Goal: Task Accomplishment & Management: Complete application form

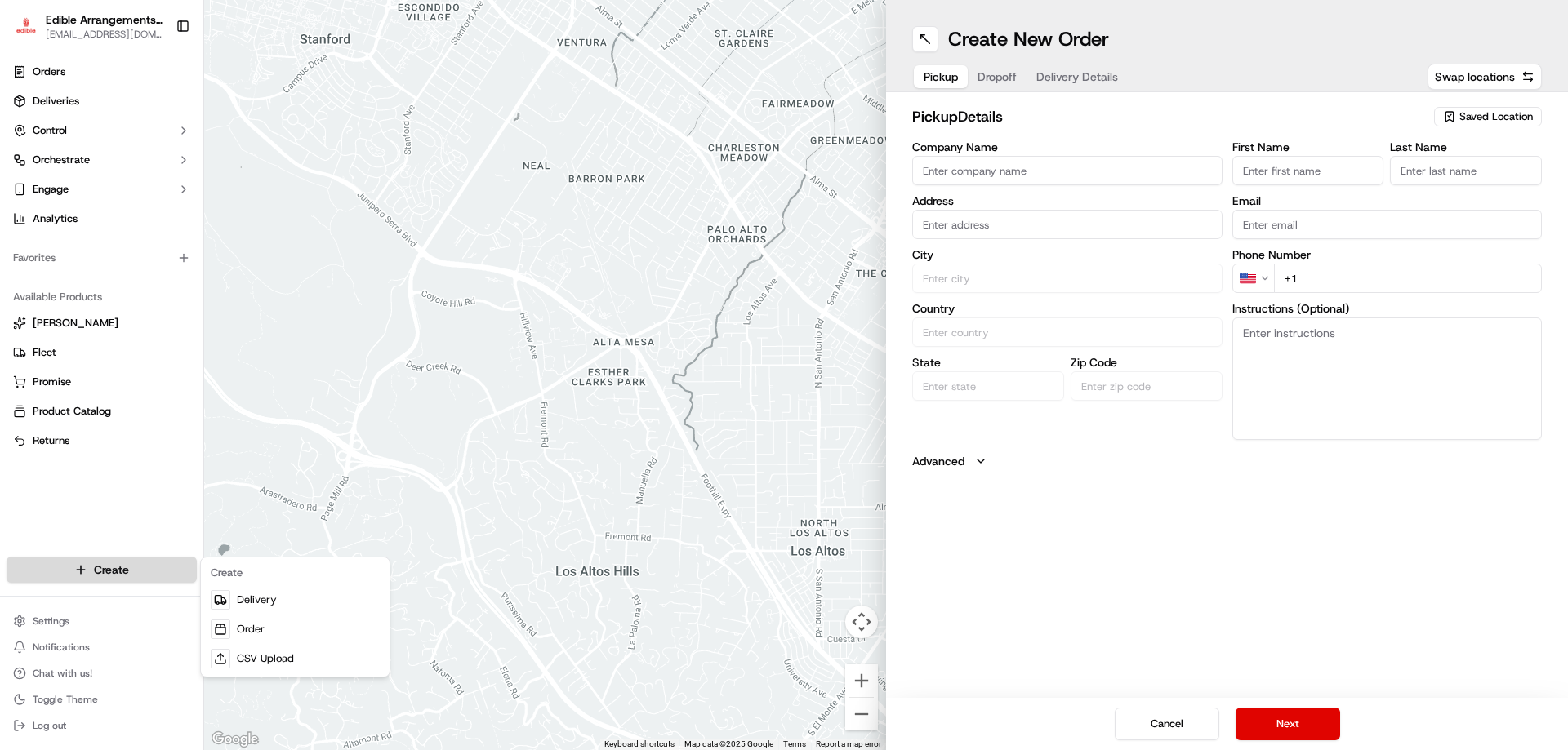
click at [70, 577] on html "Edible Arrangements - [GEOGRAPHIC_DATA], [GEOGRAPHIC_DATA] [EMAIL_ADDRESS][DOMA…" at bounding box center [784, 375] width 1568 height 750
click at [253, 623] on link "Order" at bounding box center [295, 629] width 182 height 29
click at [121, 568] on html "Edible Arrangements - [GEOGRAPHIC_DATA], [GEOGRAPHIC_DATA] [EMAIL_ADDRESS][DOMA…" at bounding box center [784, 375] width 1568 height 750
click at [276, 630] on link "Order" at bounding box center [295, 629] width 182 height 29
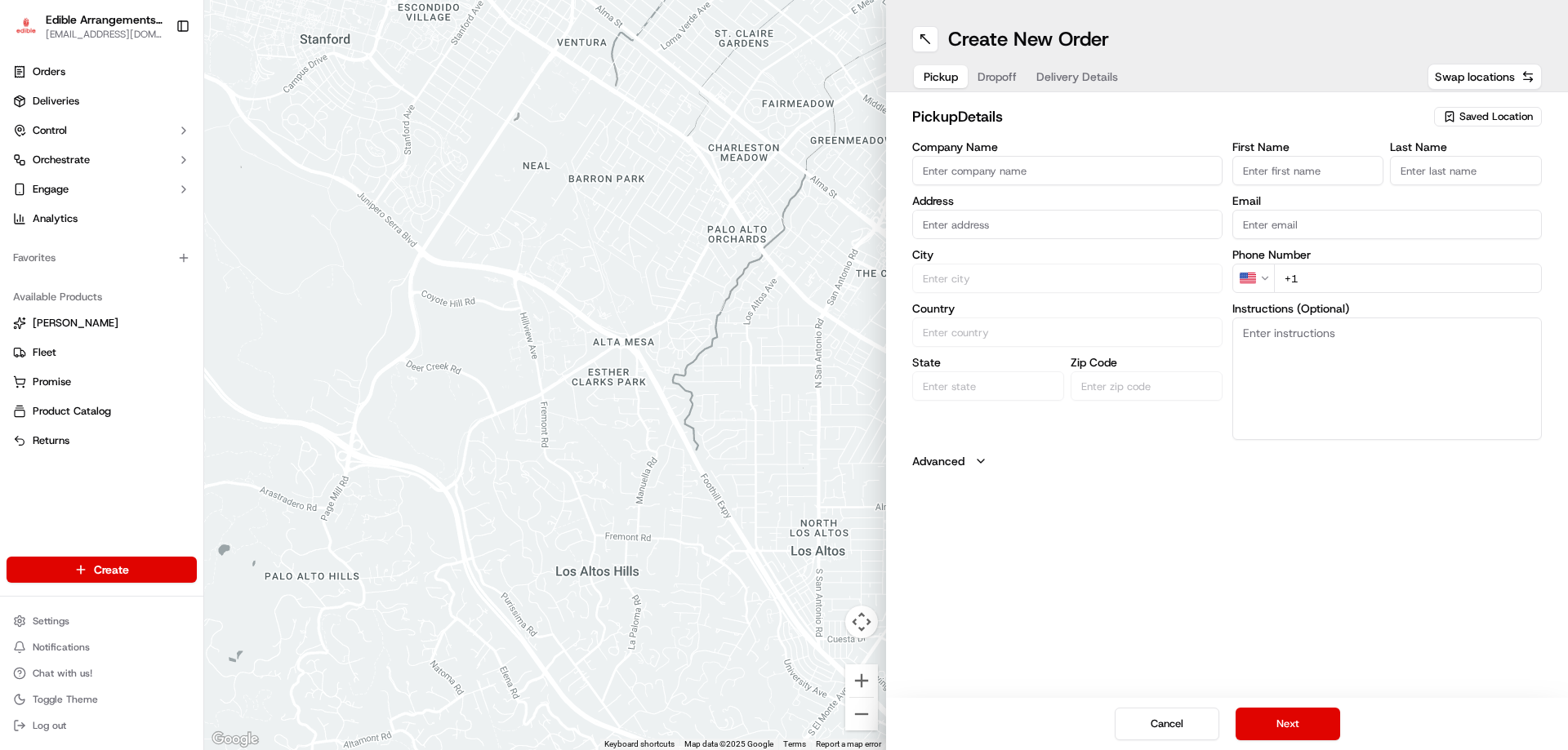
click at [1479, 125] on div "Saved Location" at bounding box center [1487, 117] width 107 height 20
click at [1460, 179] on span "Edible Arrangements - [GEOGRAPHIC_DATA], [GEOGRAPHIC_DATA] (PA578)" at bounding box center [1460, 185] width 201 height 29
type input "Edible Arrangements - [GEOGRAPHIC_DATA], [GEOGRAPHIC_DATA]"
type input "[STREET_ADDRESS]"
type input "[GEOGRAPHIC_DATA]"
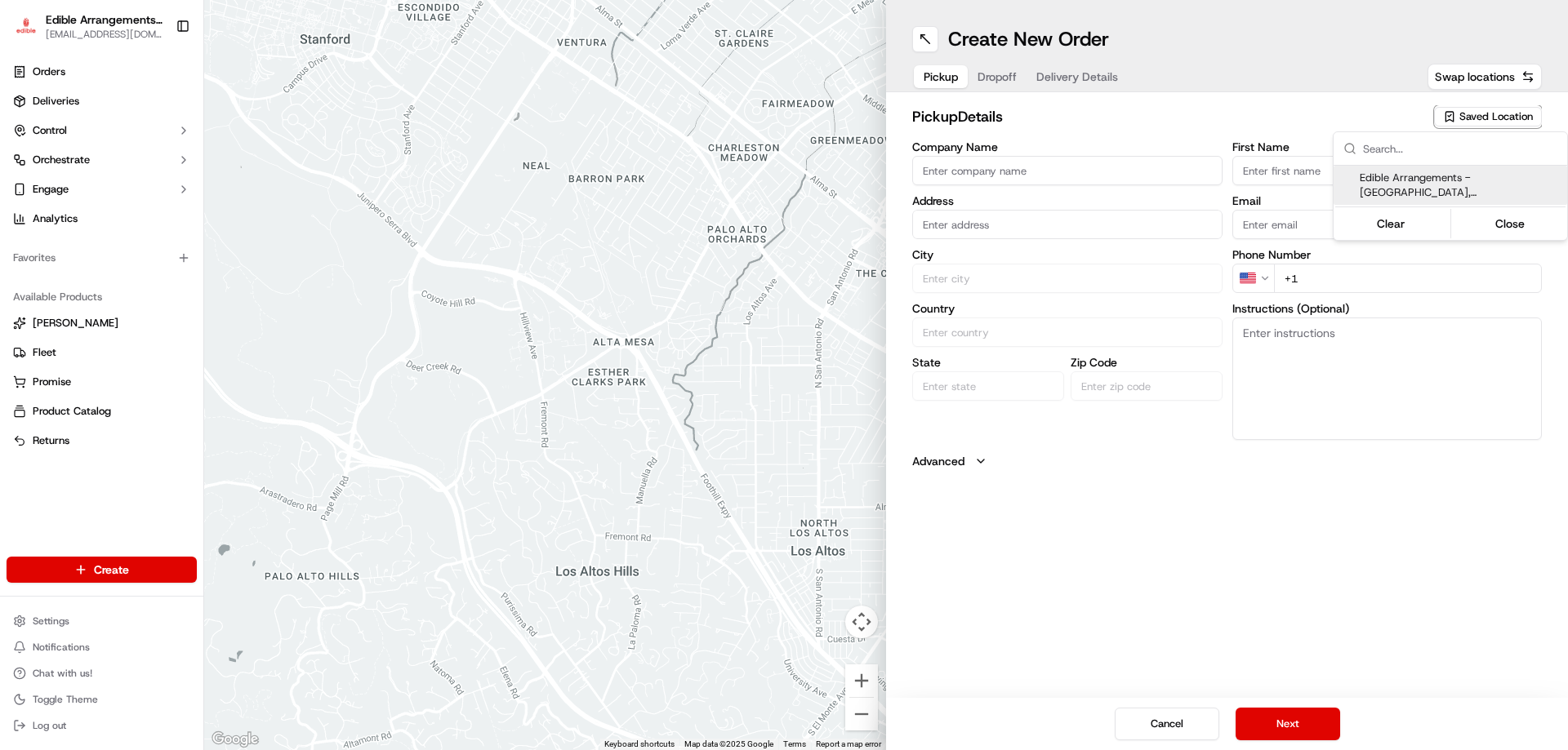
type input "US"
type input "PA"
type input "17112"
type input "[EMAIL_ADDRESS][DOMAIN_NAME]"
type input "[PHONE_NUMBER]"
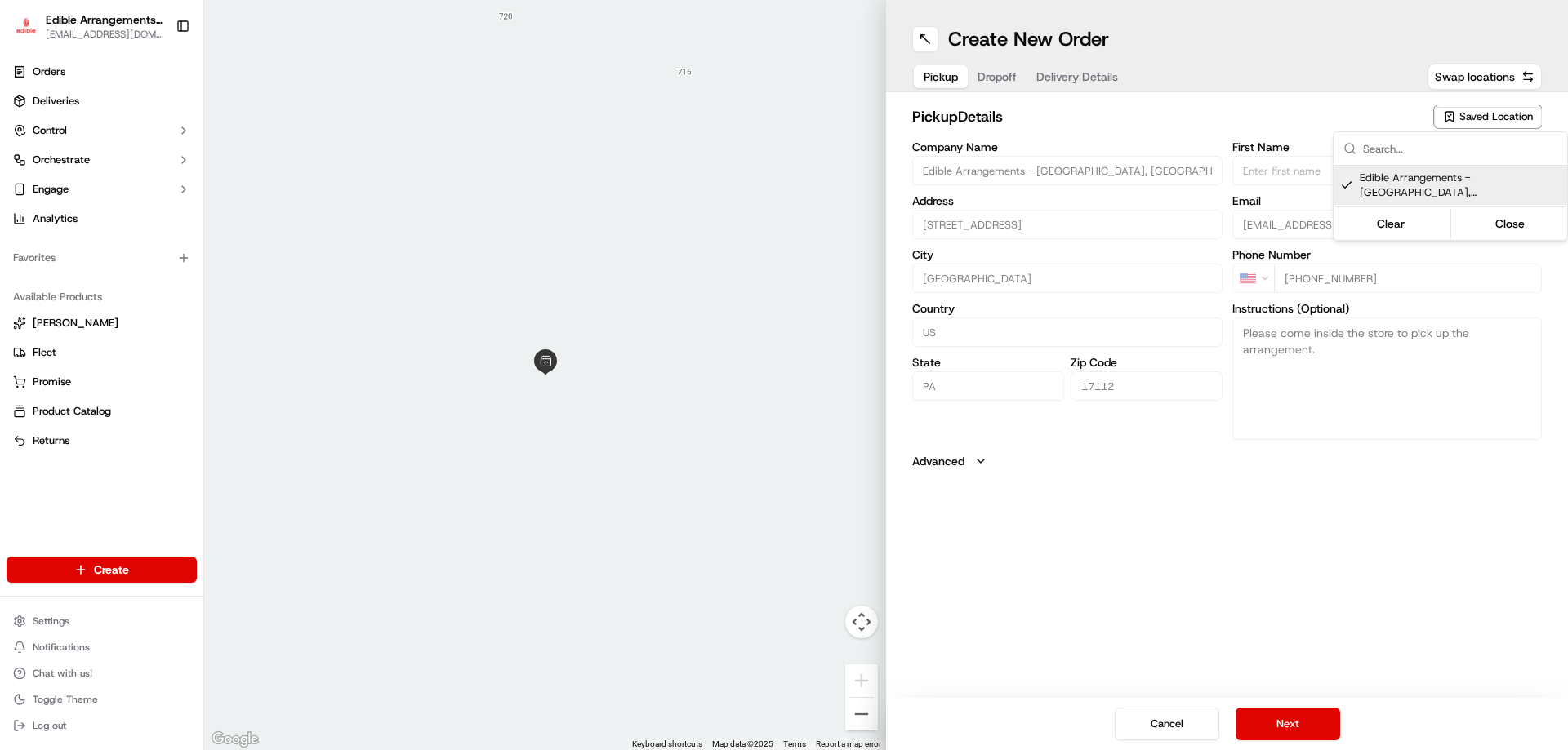
click at [1296, 719] on html "Edible Arrangements - [GEOGRAPHIC_DATA], [GEOGRAPHIC_DATA] [EMAIL_ADDRESS][DOMA…" at bounding box center [784, 375] width 1568 height 750
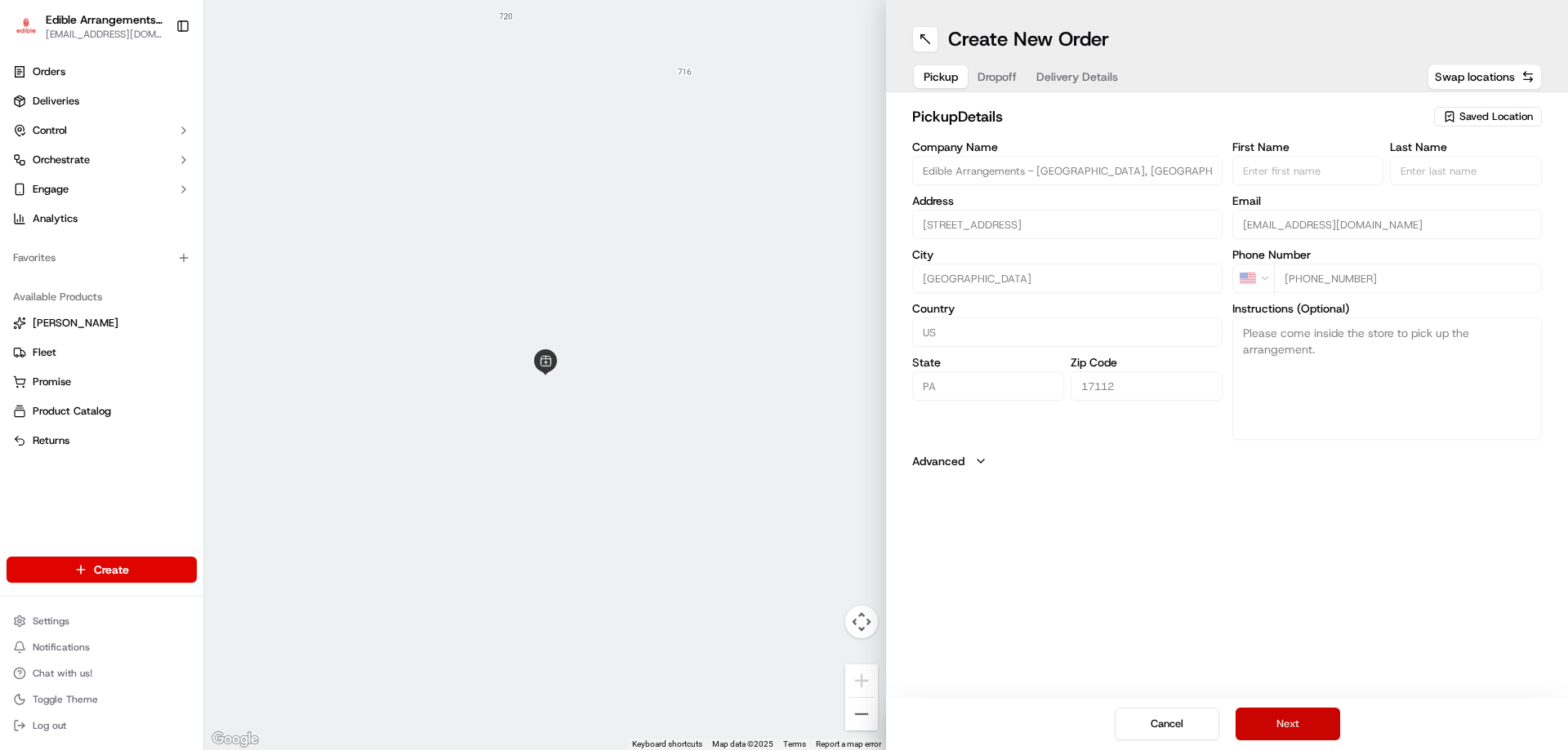
click at [1284, 724] on button "Next" at bounding box center [1288, 723] width 105 height 32
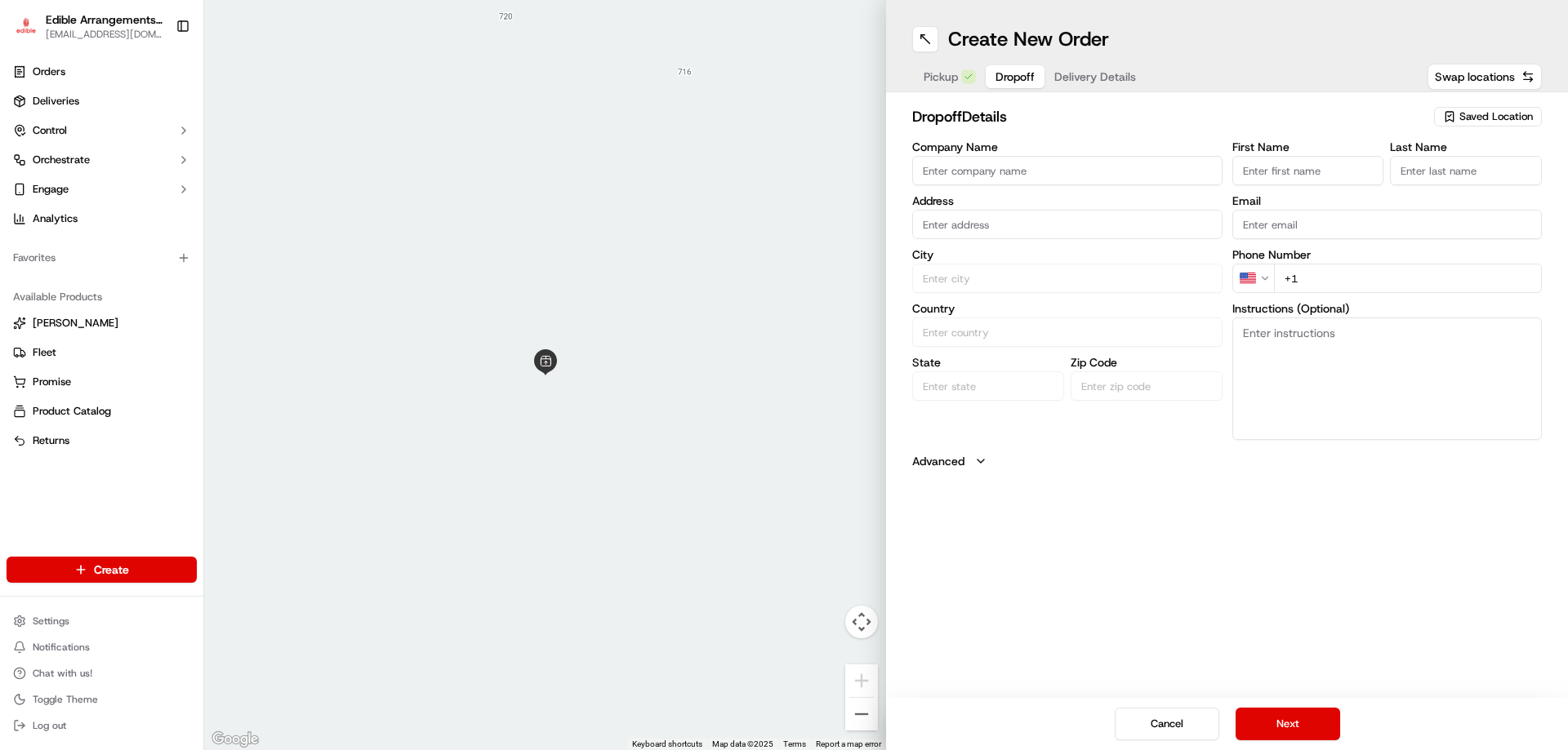
click at [1317, 178] on input "First Name" at bounding box center [1308, 170] width 152 height 29
type input "Caden"
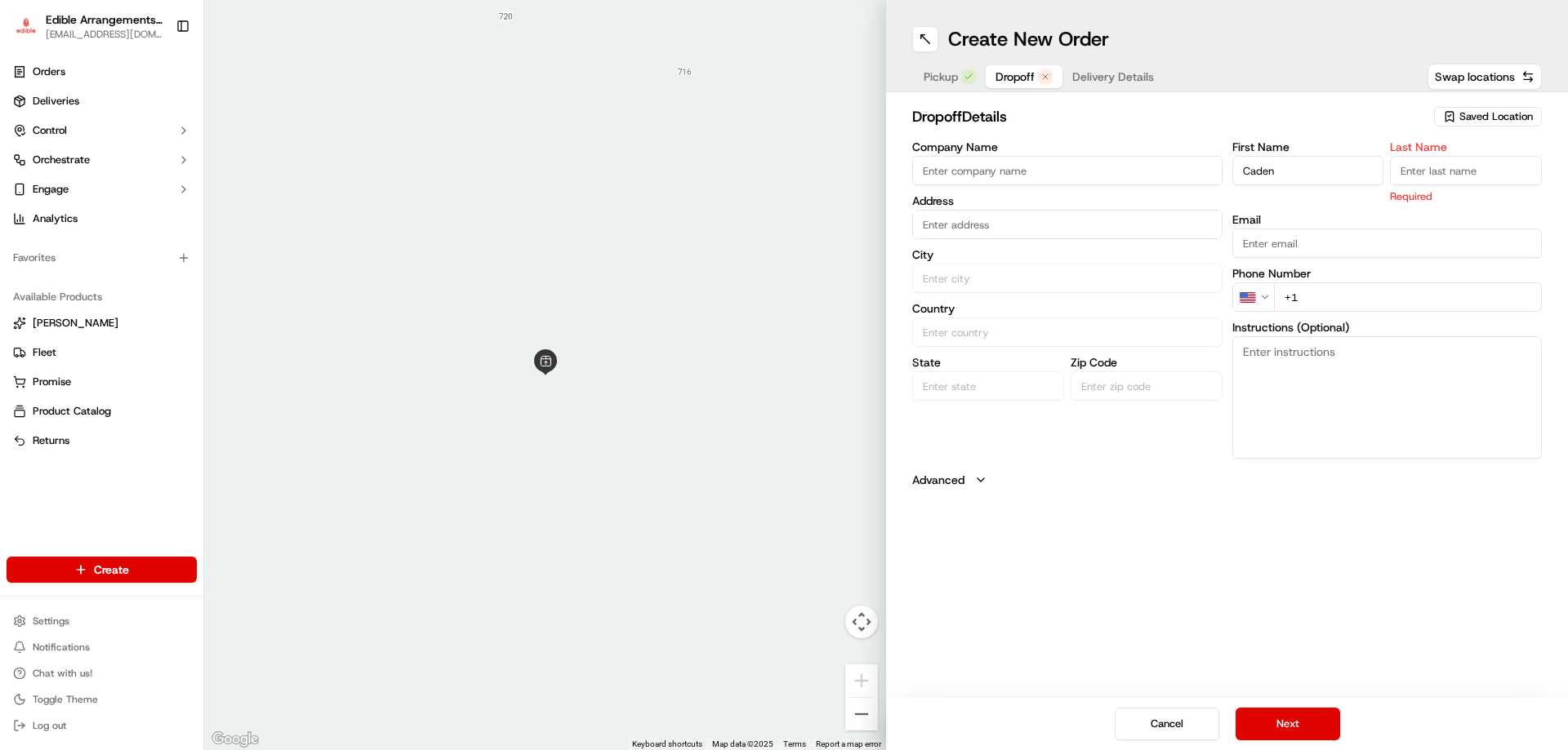
click at [1436, 180] on input "Last Name" at bounding box center [1466, 170] width 152 height 29
type input "Rotiinski"
click at [1018, 230] on input "text" at bounding box center [1068, 224] width 311 height 29
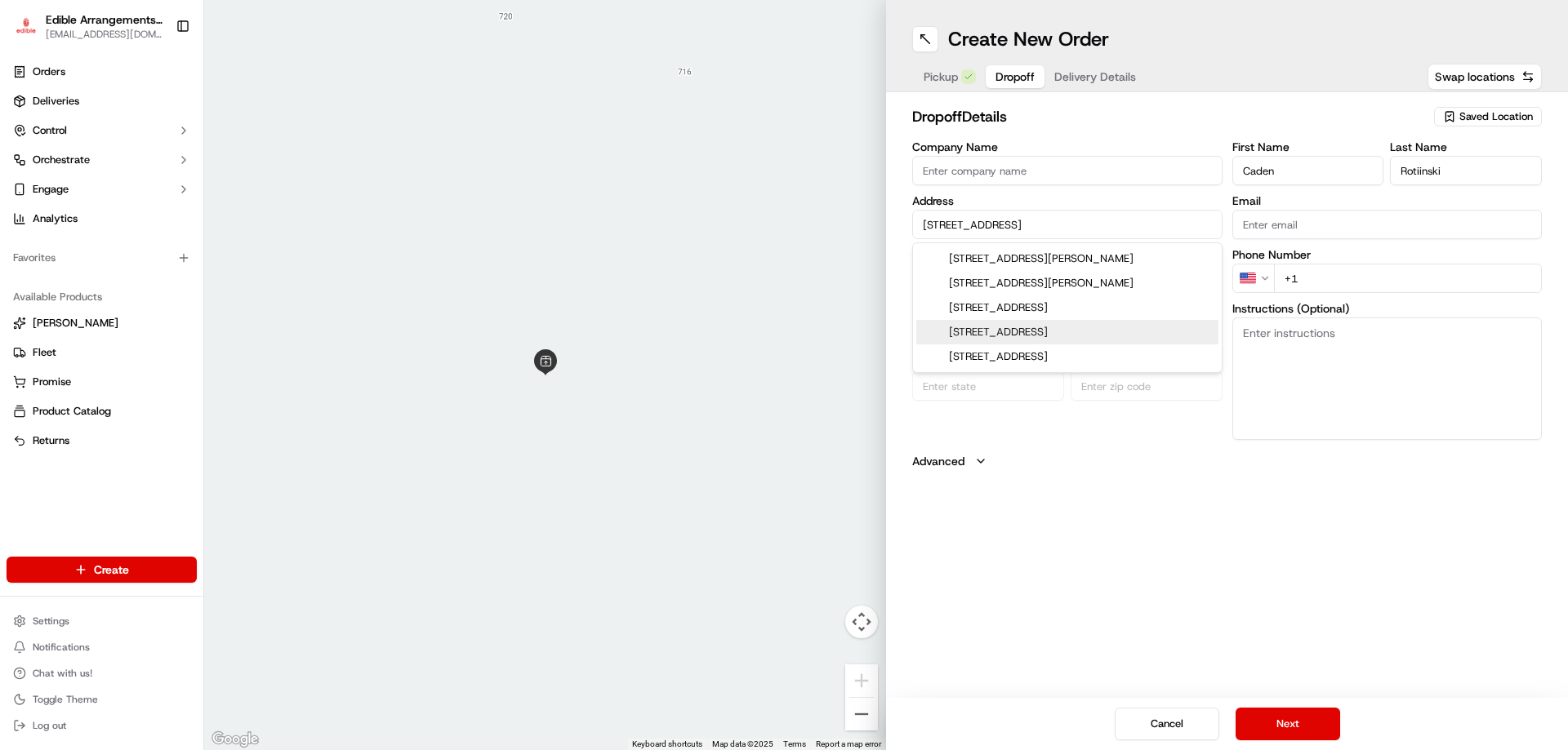
click at [1109, 328] on div "[STREET_ADDRESS]" at bounding box center [1068, 332] width 302 height 24
type input "[STREET_ADDRESS]"
type input "Ashland"
type input "[GEOGRAPHIC_DATA]"
type input "PA"
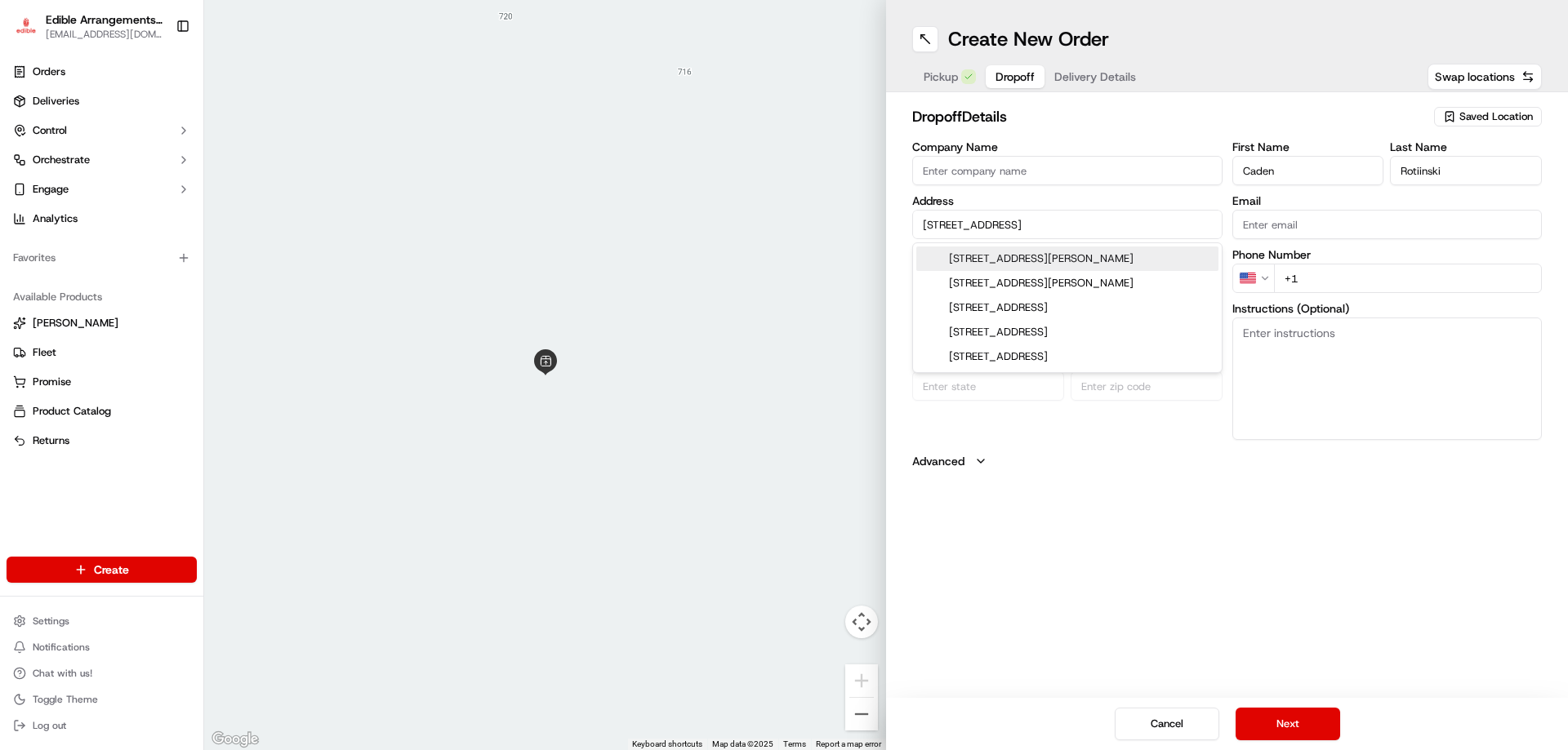
type input "17921"
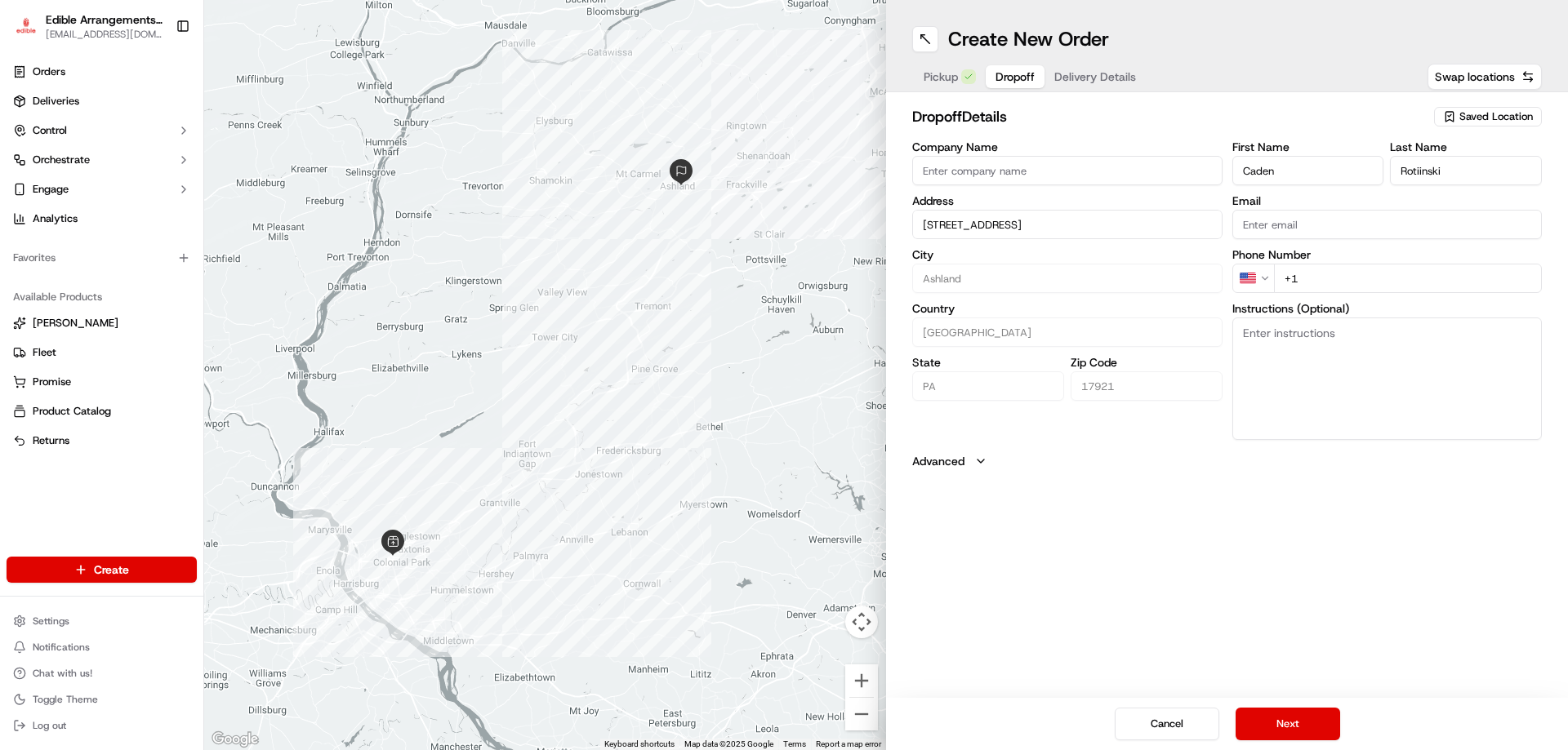
type input "[STREET_ADDRESS]"
click at [1339, 282] on input "+1" at bounding box center [1408, 278] width 269 height 29
type input "[PHONE_NUMBER]"
click at [1296, 714] on button "Next" at bounding box center [1288, 723] width 105 height 32
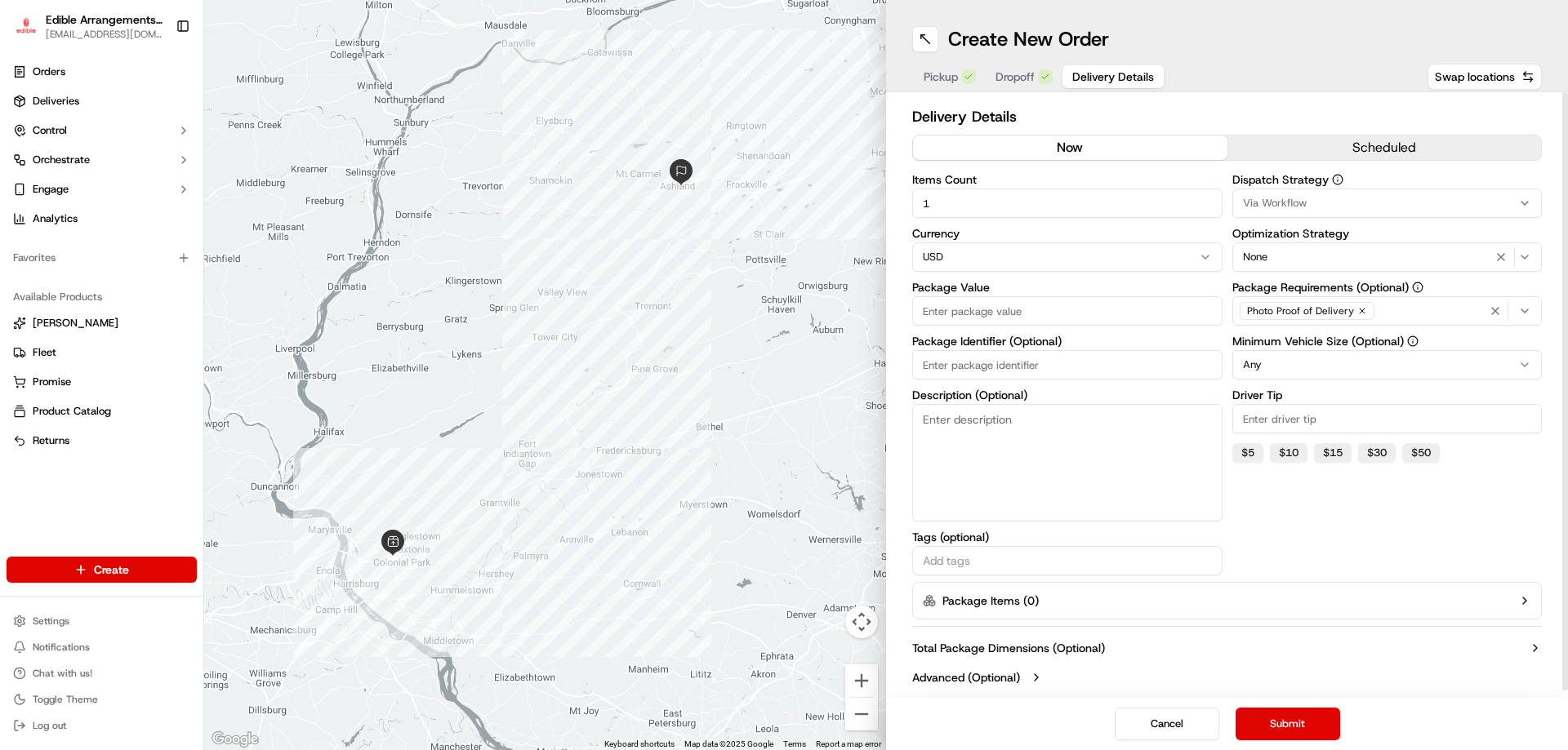
click at [1003, 314] on input "Package Value" at bounding box center [1068, 310] width 311 height 29
type input "150.99"
click at [1308, 730] on button "Submit" at bounding box center [1288, 723] width 105 height 32
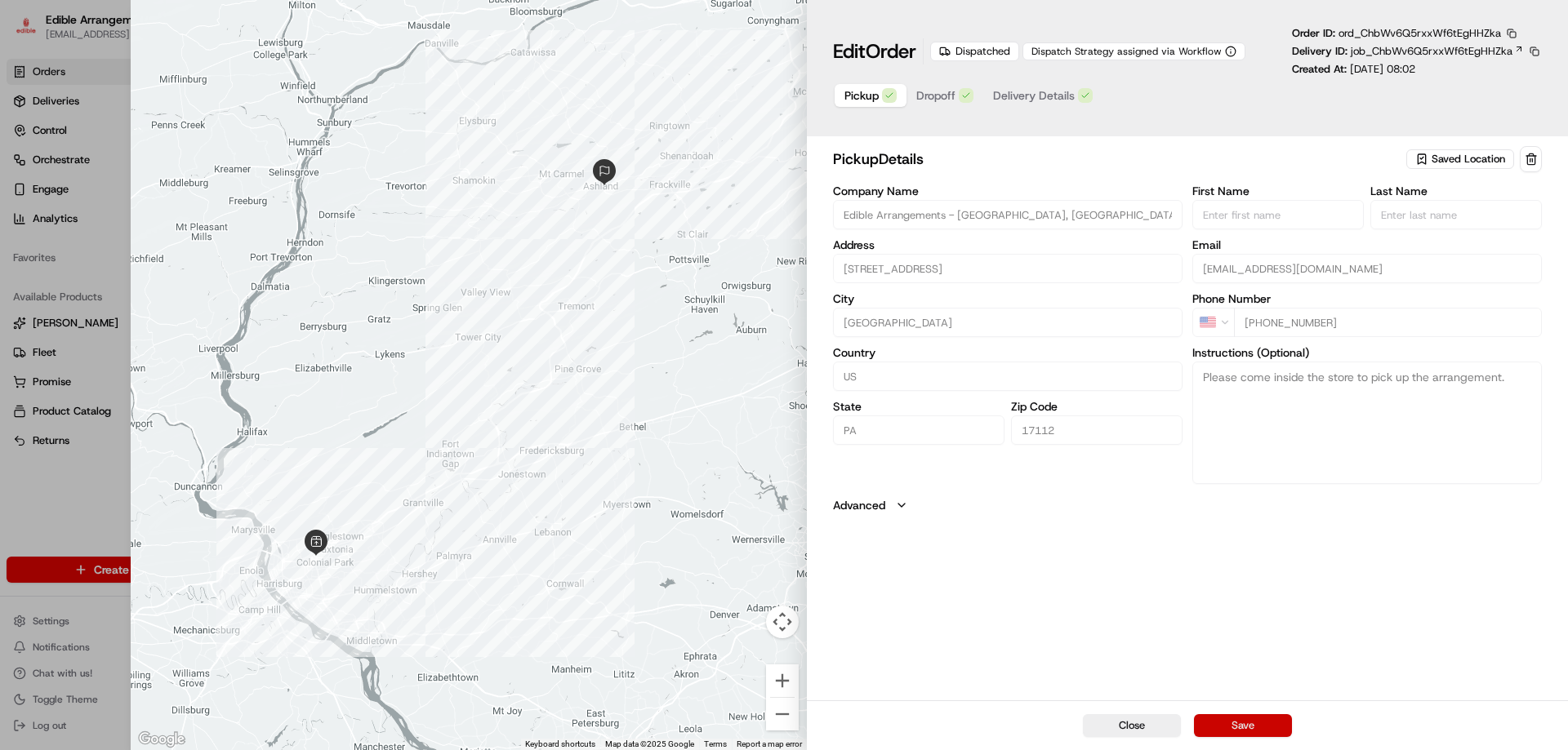
click at [1281, 717] on button "Save" at bounding box center [1243, 725] width 98 height 22
type input "+1"
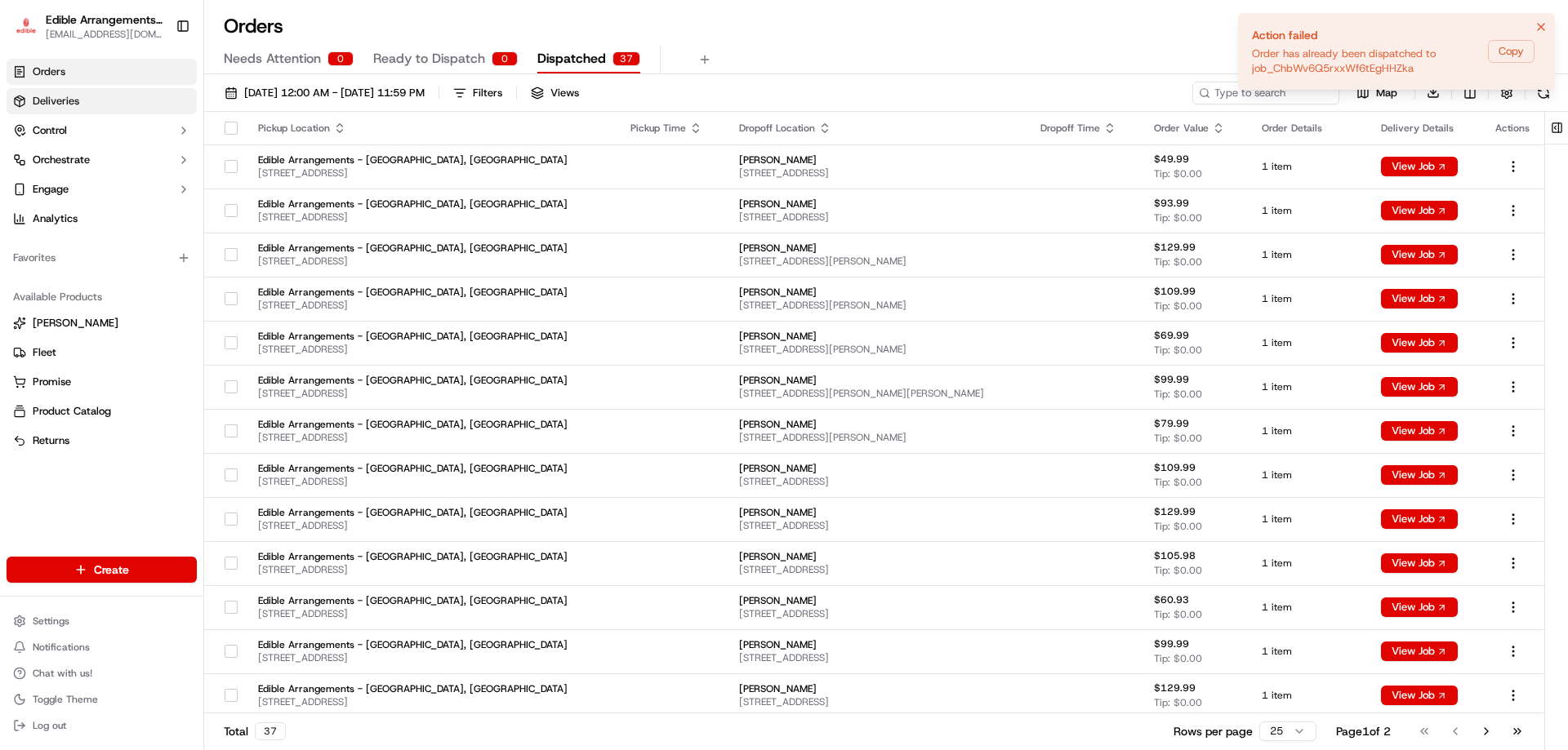
click at [140, 102] on link "Deliveries" at bounding box center [102, 101] width 191 height 26
